Goal: Task Accomplishment & Management: Complete application form

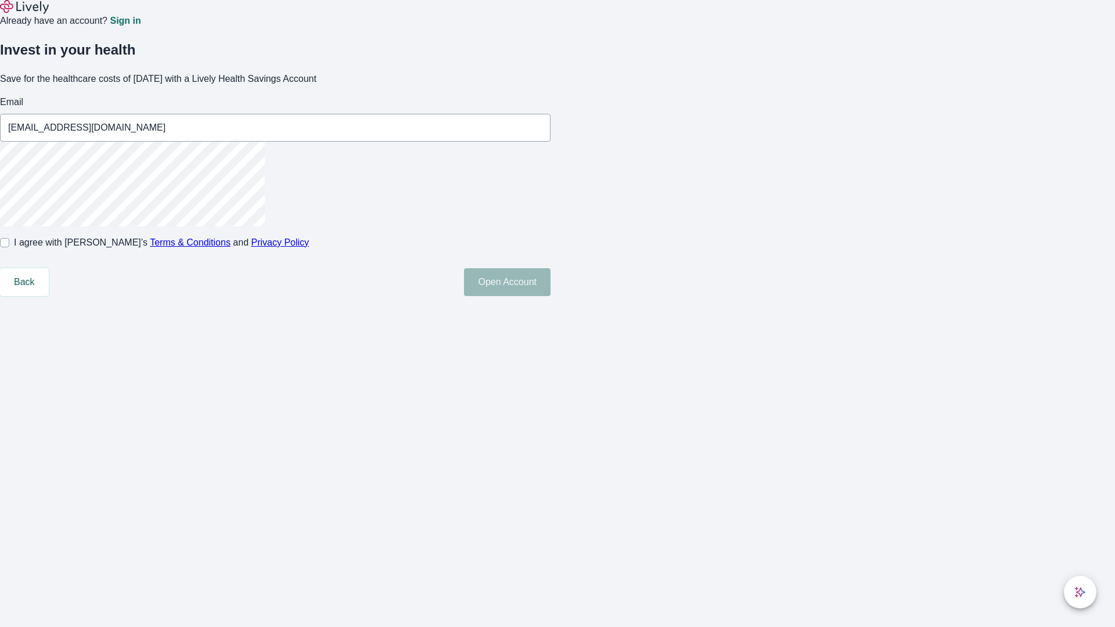
click at [9, 247] on input "I agree with Lively’s Terms & Conditions and Privacy Policy" at bounding box center [4, 242] width 9 height 9
checkbox input "true"
click at [551, 296] on button "Open Account" at bounding box center [507, 282] width 87 height 28
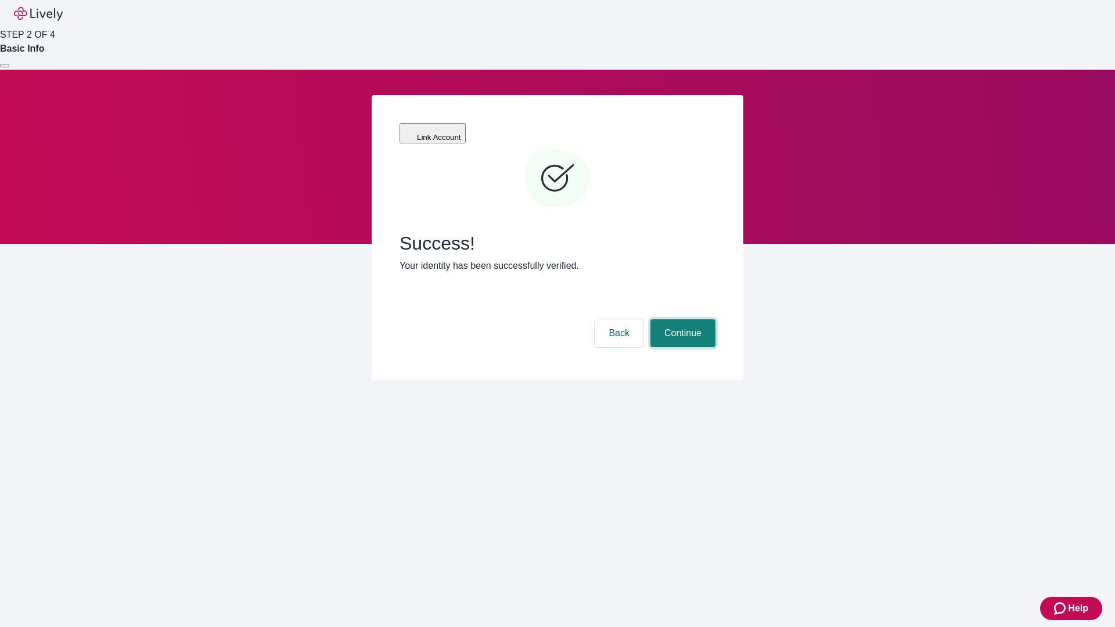
click at [681, 320] on button "Continue" at bounding box center [683, 334] width 65 height 28
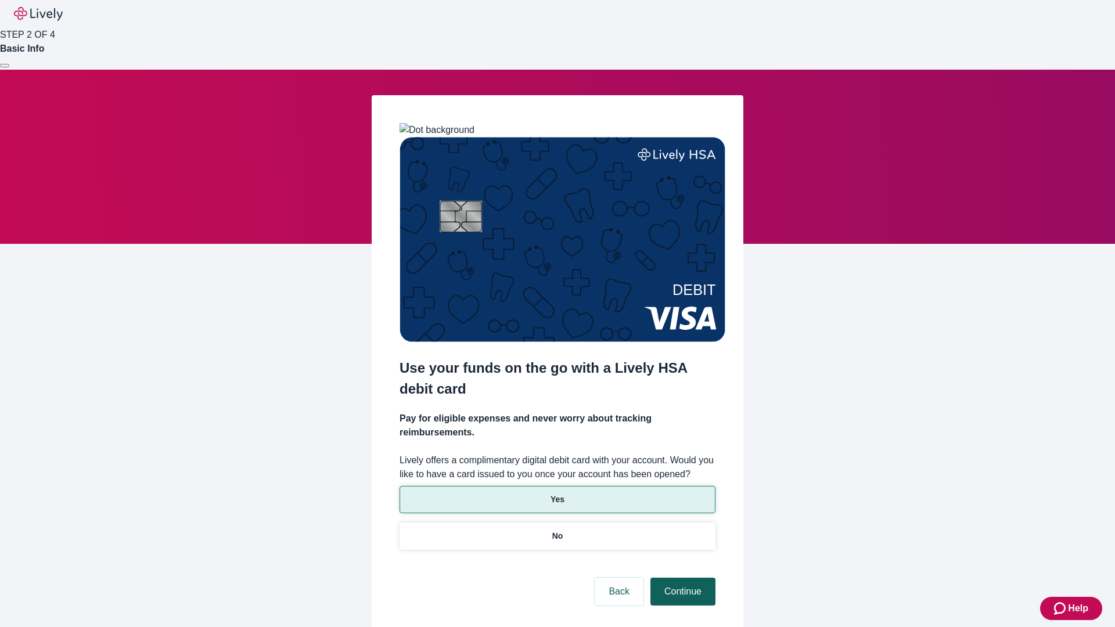
click at [557, 530] on p "No" at bounding box center [558, 536] width 11 height 12
click at [681, 578] on button "Continue" at bounding box center [683, 592] width 65 height 28
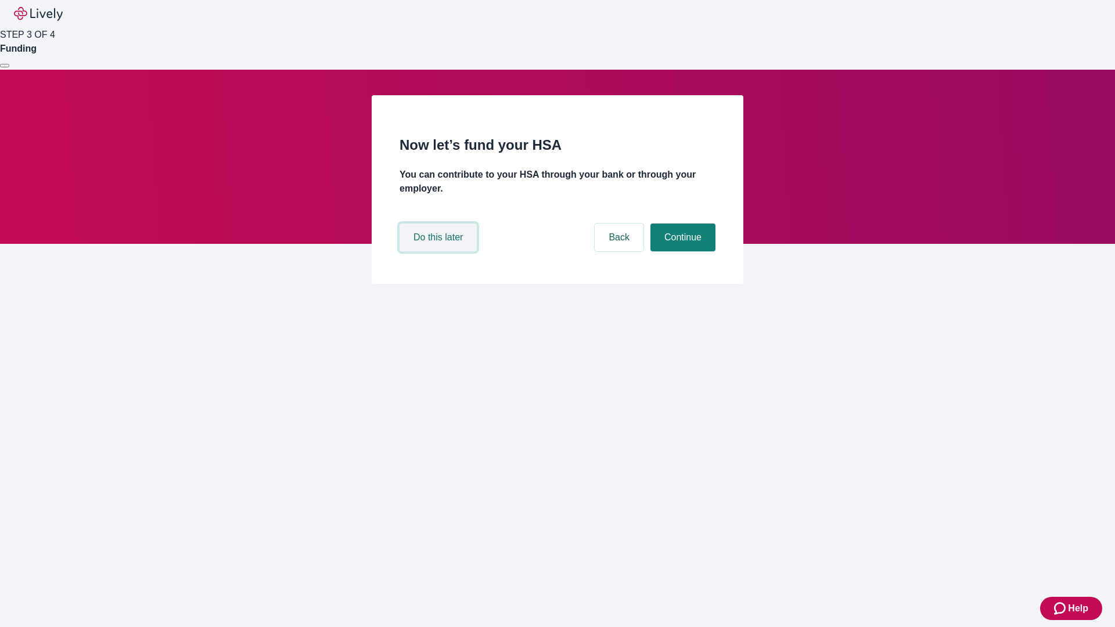
click at [440, 252] on button "Do this later" at bounding box center [438, 238] width 77 height 28
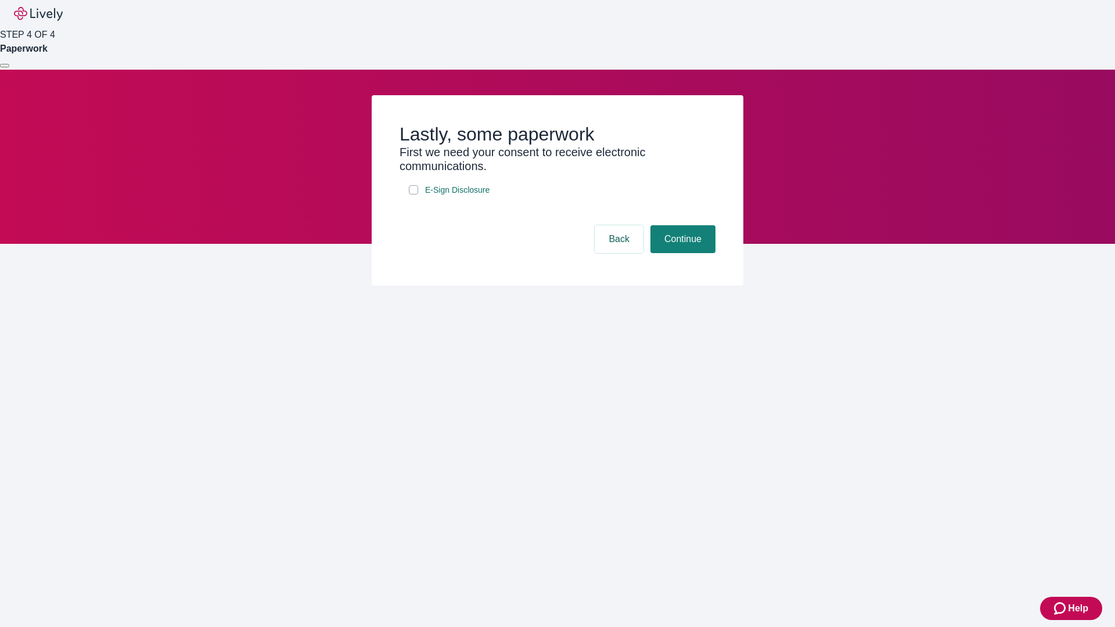
click at [414, 195] on input "E-Sign Disclosure" at bounding box center [413, 189] width 9 height 9
checkbox input "true"
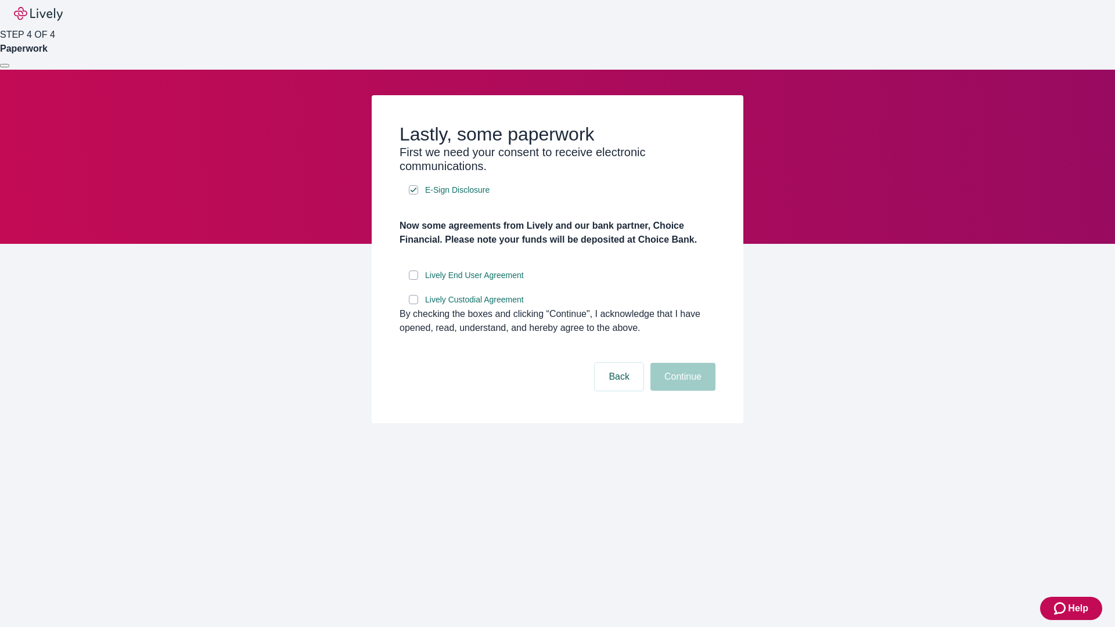
click at [414, 280] on input "Lively End User Agreement" at bounding box center [413, 275] width 9 height 9
checkbox input "true"
click at [414, 304] on input "Lively Custodial Agreement" at bounding box center [413, 299] width 9 height 9
checkbox input "true"
click at [681, 391] on button "Continue" at bounding box center [683, 377] width 65 height 28
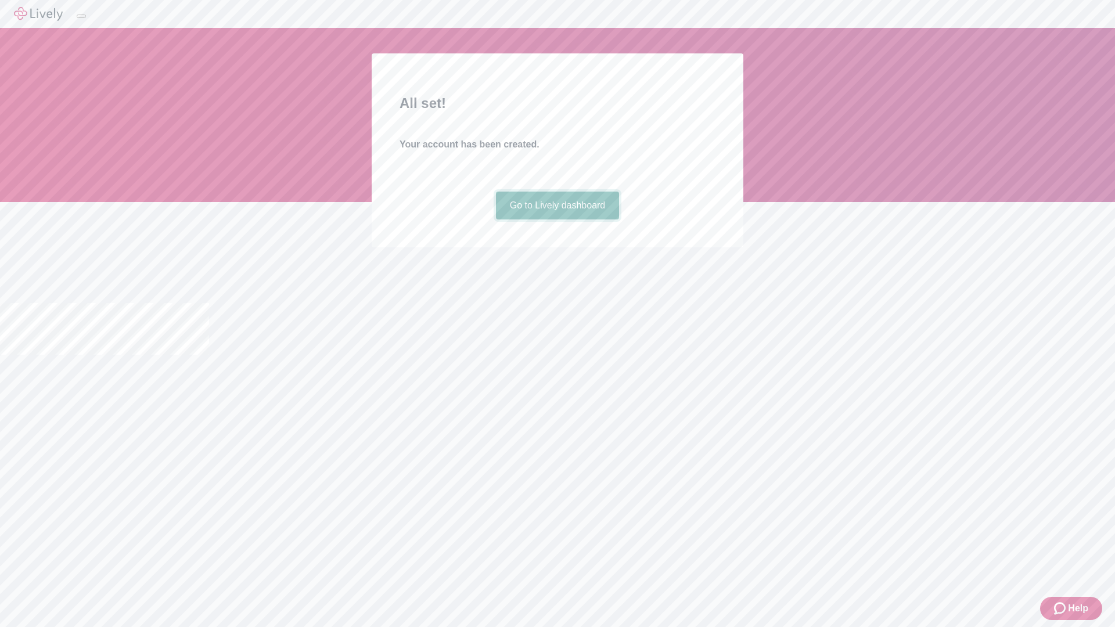
click at [557, 220] on link "Go to Lively dashboard" at bounding box center [558, 206] width 124 height 28
